Goal: Communication & Community: Connect with others

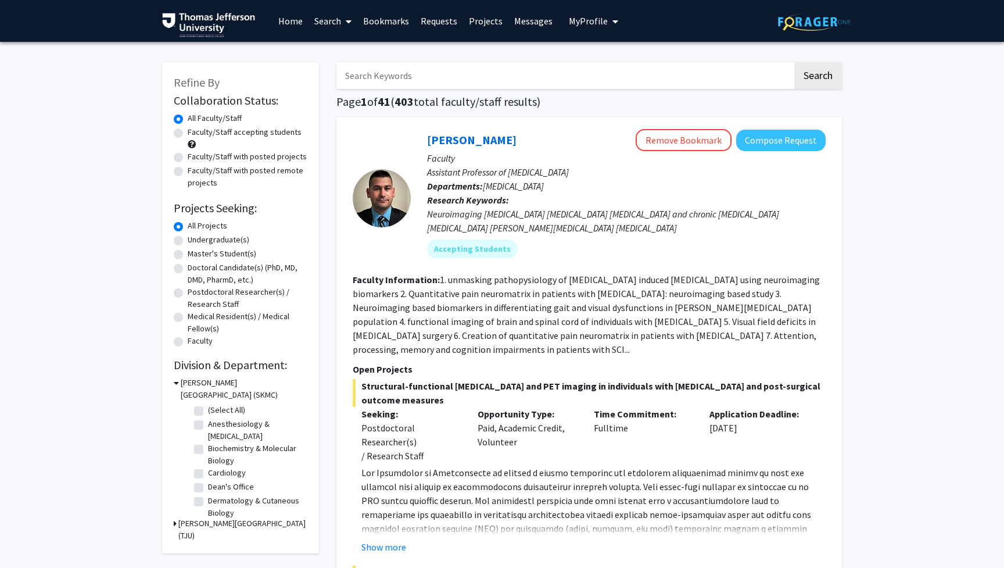
click at [532, 23] on link "Messages" at bounding box center [533, 21] width 50 height 41
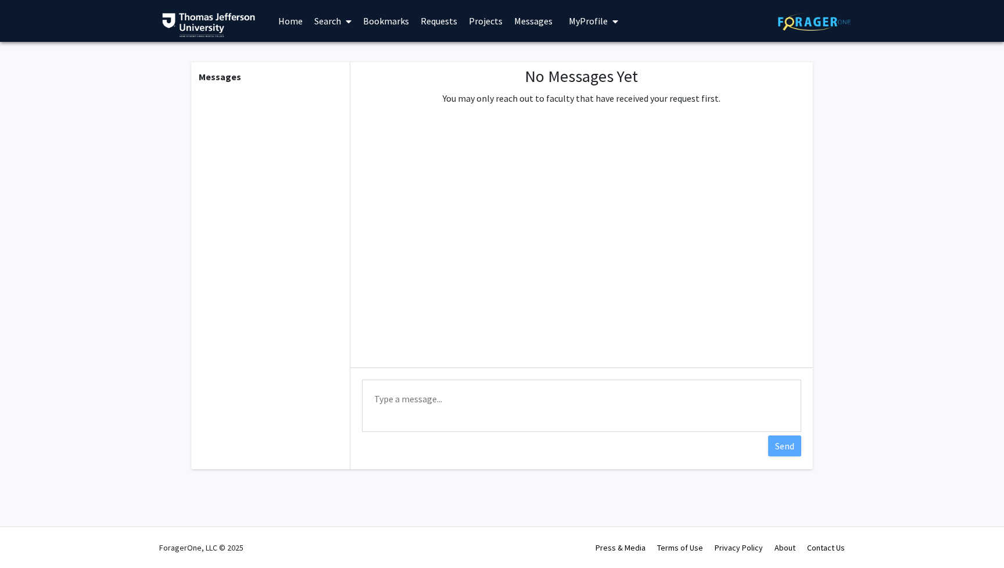
click at [486, 278] on div "No Messages Yet You may only reach out to faculty that have received your reque…" at bounding box center [581, 214] width 462 height 305
click at [501, 304] on div "No Messages Yet You may only reach out to faculty that have received your reque…" at bounding box center [581, 214] width 462 height 305
click at [295, 23] on link "Home" at bounding box center [290, 21] width 36 height 41
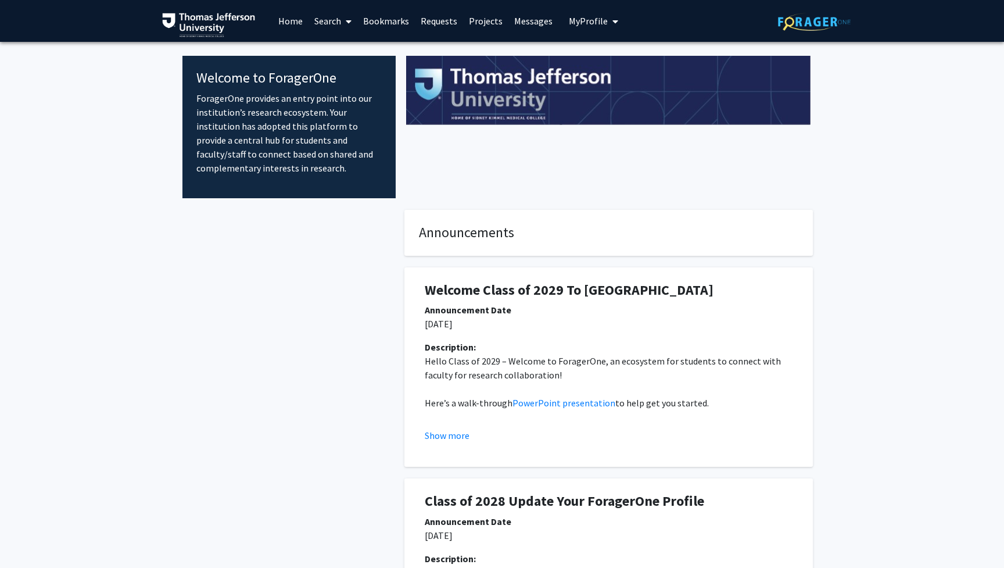
click at [441, 19] on link "Requests" at bounding box center [439, 21] width 48 height 41
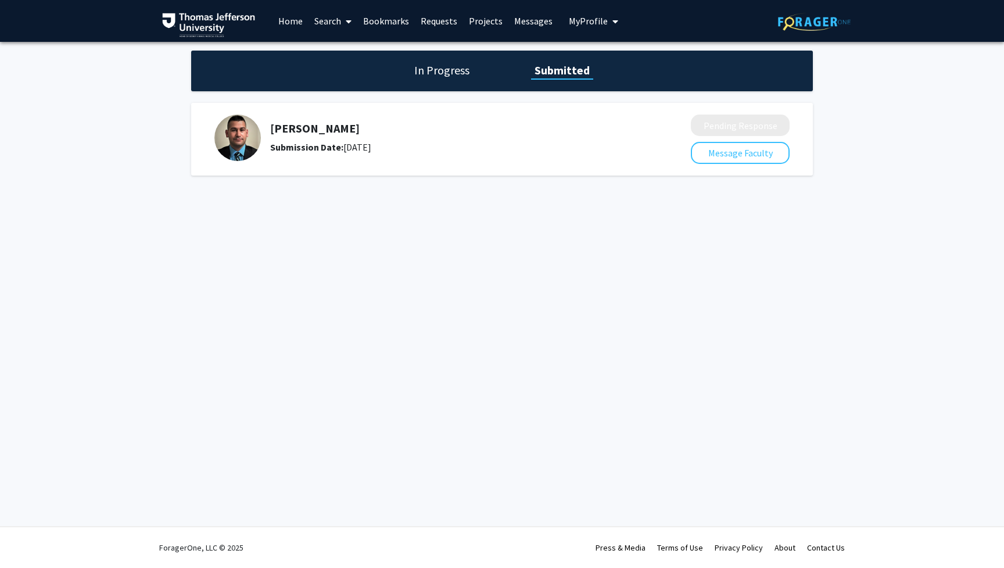
click at [446, 71] on h1 "In Progress" at bounding box center [442, 70] width 62 height 16
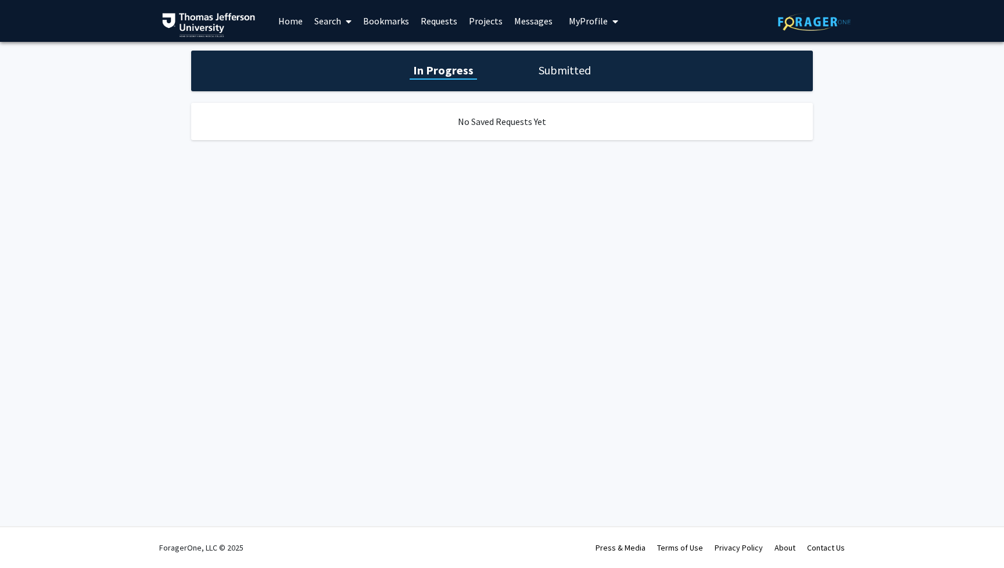
click at [543, 68] on h1 "Submitted" at bounding box center [564, 70] width 59 height 16
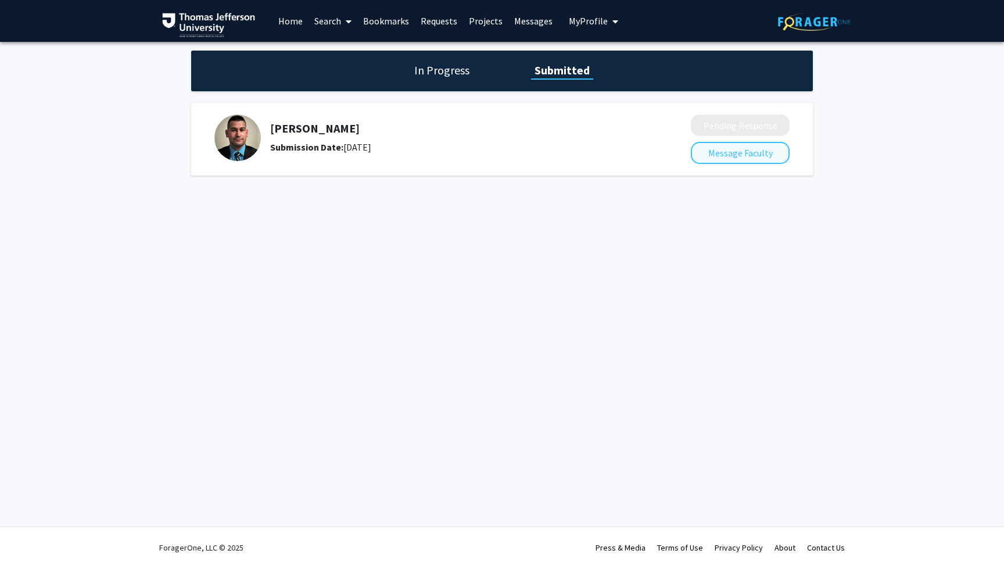
click at [733, 159] on button "Message Faculty" at bounding box center [740, 153] width 99 height 22
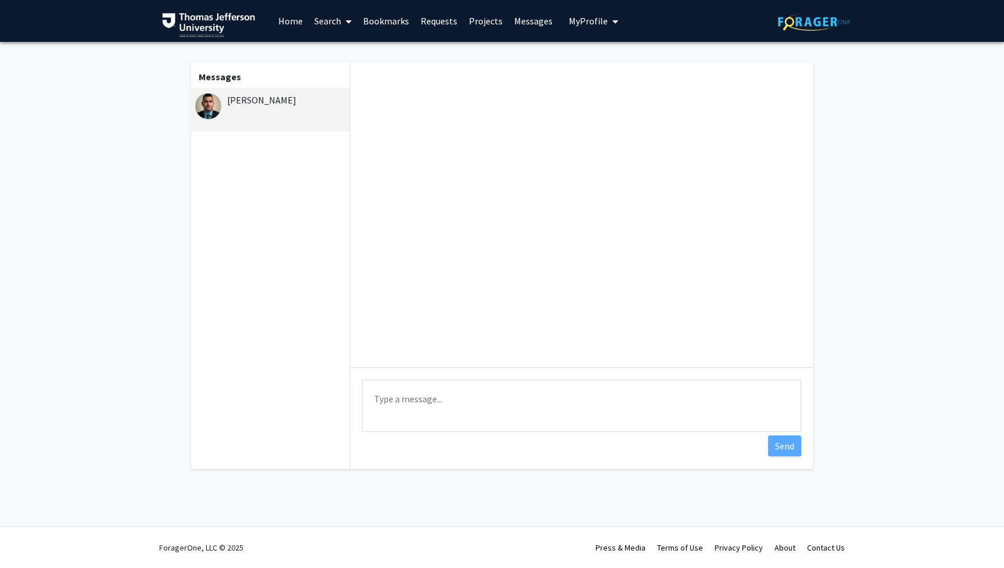
click at [435, 417] on textarea "Type a message" at bounding box center [581, 405] width 439 height 52
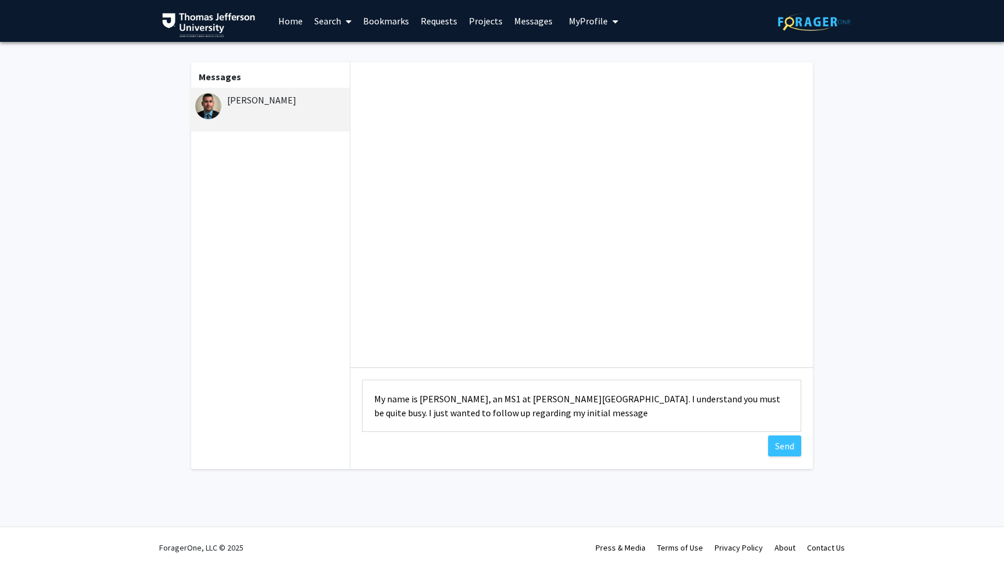
click at [491, 414] on textarea "Dear [PERSON_NAME] - My name is [PERSON_NAME], an MS1 at [PERSON_NAME][GEOGRAPH…" at bounding box center [581, 405] width 439 height 52
click at [597, 416] on textarea "Dear [PERSON_NAME] - My name is [PERSON_NAME], an MS1 at [PERSON_NAME][GEOGRAPH…" at bounding box center [581, 405] width 439 height 52
drag, startPoint x: 597, startPoint y: 416, endPoint x: 510, endPoint y: 412, distance: 87.2
click at [510, 412] on textarea "Dear [PERSON_NAME] - My name is [PERSON_NAME], an MS1 at [PERSON_NAME][GEOGRAPH…" at bounding box center [581, 405] width 439 height 52
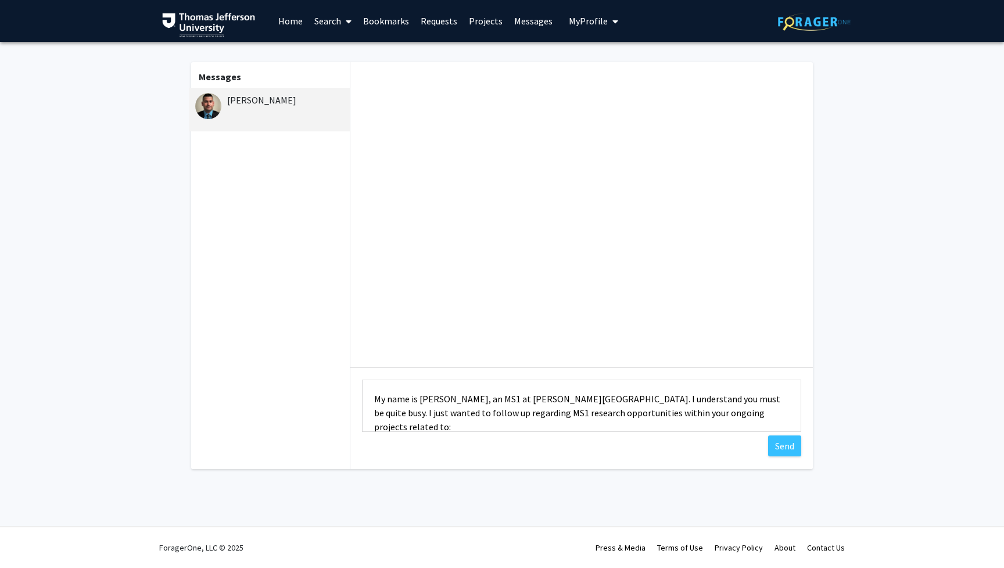
type textarea "Dear [PERSON_NAME] - My name is [PERSON_NAME], an MS1 at [PERSON_NAME][GEOGRAPH…"
